Goal: Information Seeking & Learning: Learn about a topic

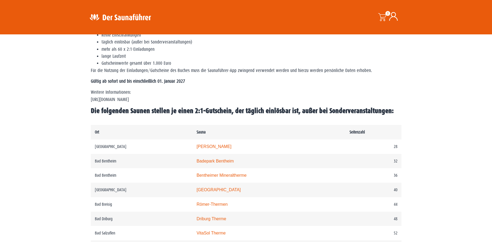
scroll to position [270, 0]
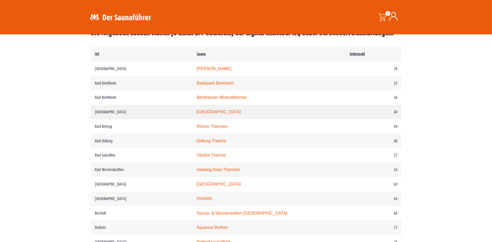
click at [211, 114] on link "Rothaarbad" at bounding box center [219, 111] width 44 height 5
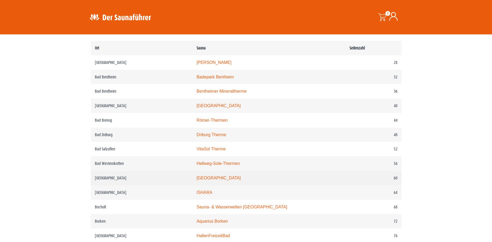
scroll to position [288, 0]
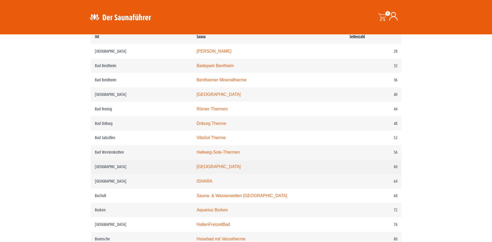
click at [224, 169] on link "monte mare Bedburg" at bounding box center [219, 166] width 44 height 5
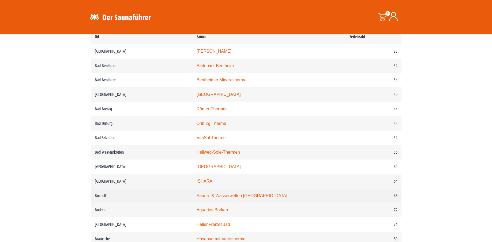
click at [241, 198] on link "Sauna- & Wasserwelten [GEOGRAPHIC_DATA]" at bounding box center [242, 195] width 91 height 5
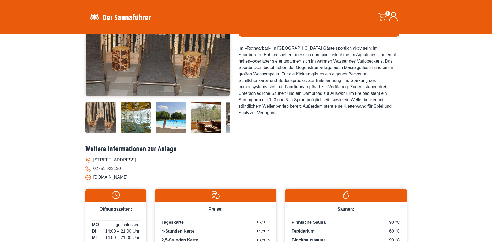
scroll to position [198, 0]
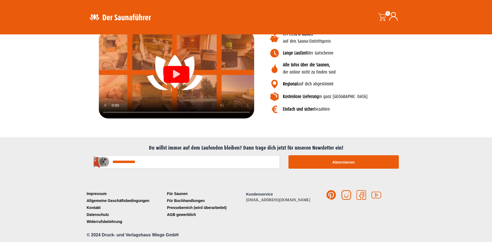
scroll to position [655, 0]
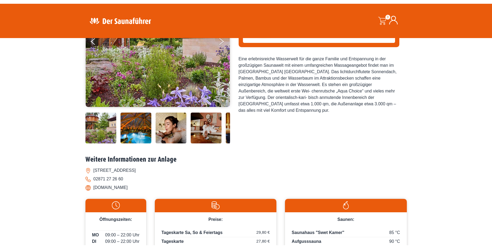
scroll to position [195, 0]
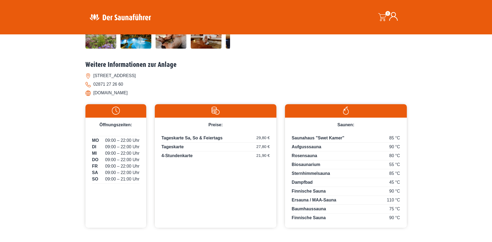
click at [106, 97] on li "www.bahia.de" at bounding box center [247, 92] width 322 height 9
drag, startPoint x: 94, startPoint y: 123, endPoint x: 123, endPoint y: 124, distance: 29.0
click at [123, 97] on li "www.bahia.de" at bounding box center [247, 92] width 322 height 9
copy li "www.bahia.de"
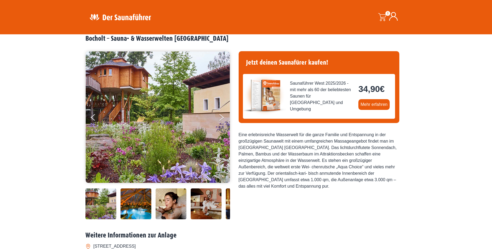
scroll to position [0, 0]
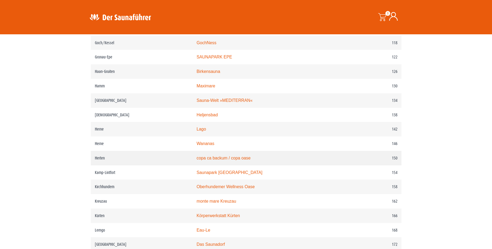
scroll to position [651, 0]
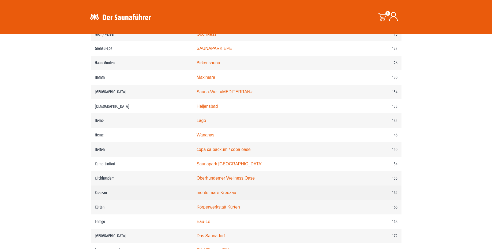
click at [224, 195] on link "monte mare Kreuzau" at bounding box center [217, 192] width 40 height 5
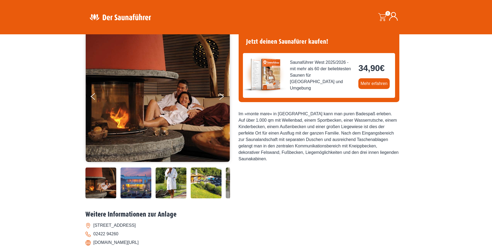
scroll to position [199, 0]
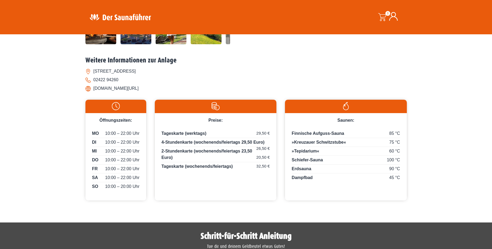
drag, startPoint x: 151, startPoint y: 119, endPoint x: 93, endPoint y: 121, distance: 58.0
click at [93, 93] on li "[DOMAIN_NAME][URL]" at bounding box center [247, 88] width 322 height 9
copy li "[DOMAIN_NAME][URL]"
